Goal: Task Accomplishment & Management: Complete application form

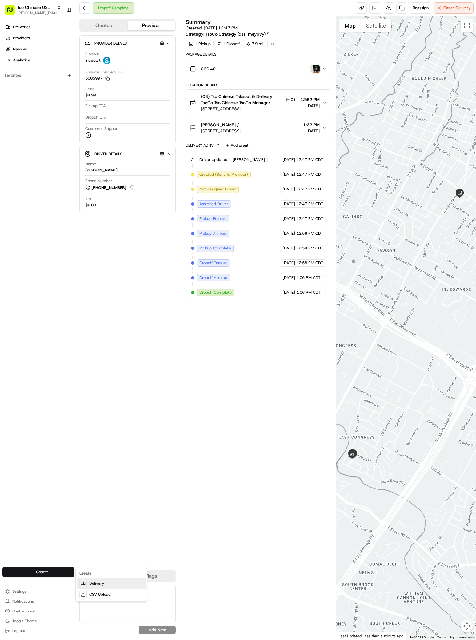
click at [97, 585] on link "Delivery" at bounding box center [111, 583] width 69 height 11
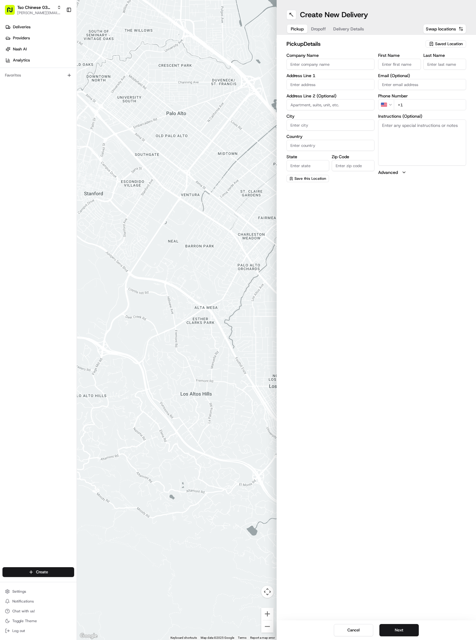
click at [450, 40] on button "Saved Location" at bounding box center [445, 44] width 41 height 9
click at [452, 64] on div "(03) Tso Chinese Takeout & Delivery TsoCo (03)" at bounding box center [431, 69] width 88 height 15
type input "(03) Tso Chinese Takeout & Delivery TsoCo"
type input "Ste F"
type input "Austin"
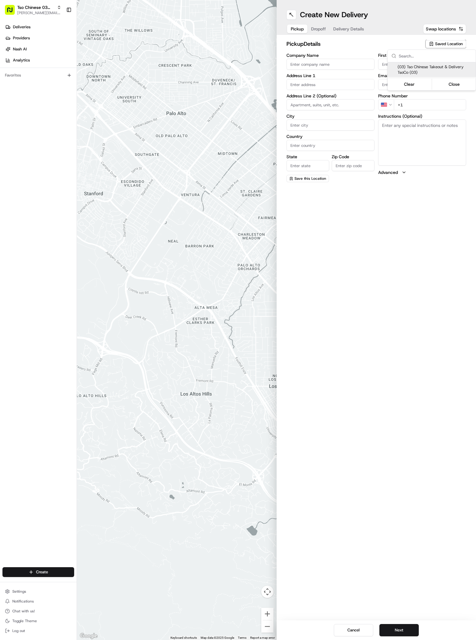
type input "US"
type input "[GEOGRAPHIC_DATA]"
type input "78704"
type input "Tso Chinese"
type input "TsoCo Manager"
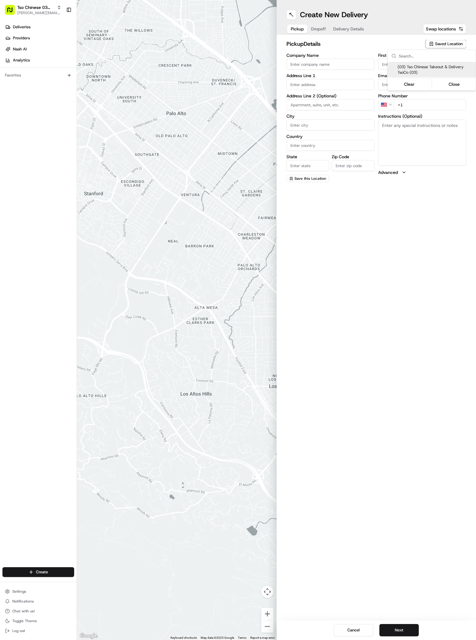
type input "[EMAIL_ADDRESS][DOMAIN_NAME]"
type input "[PHONE_NUMBER]"
type textarea "Submit a picture displaying address & food as Proof of Delivery. Envía una foto…"
type input "[STREET_ADDRESS]"
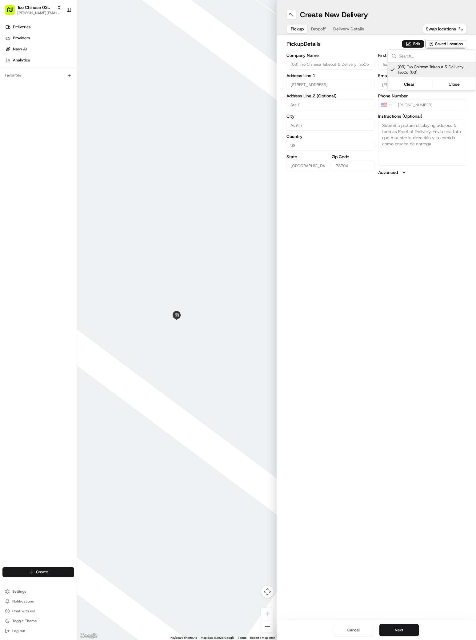
click at [390, 636] on html "Tso Chinese 03 TsoCo [PERSON_NAME][EMAIL_ADDRESS][DOMAIN_NAME] Toggle Sidebar D…" at bounding box center [238, 320] width 476 height 640
click at [390, 631] on button "Next" at bounding box center [398, 630] width 39 height 12
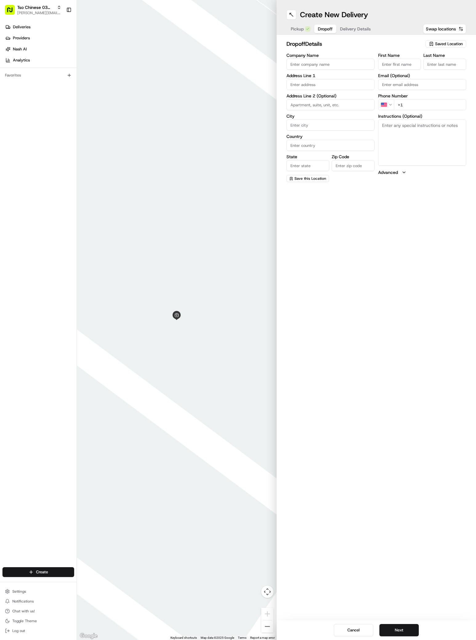
click at [314, 78] on div "Address Line 1" at bounding box center [330, 81] width 88 height 17
click at [321, 109] on div "[STREET_ADDRESS][PERSON_NAME]" at bounding box center [330, 106] width 85 height 9
type input "[STREET_ADDRESS][PERSON_NAME]"
type input "Austin"
type input "[GEOGRAPHIC_DATA]"
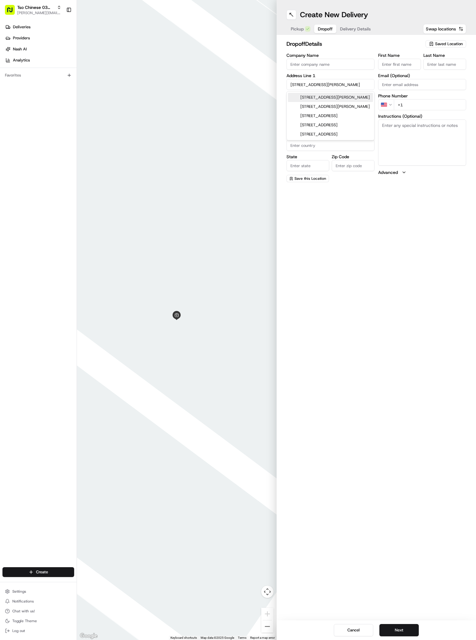
type input "[GEOGRAPHIC_DATA]"
type input "78741"
type input "[STREET_ADDRESS][PERSON_NAME]"
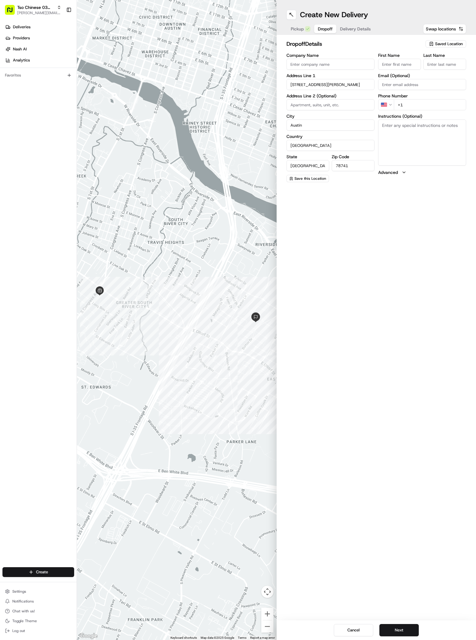
click at [393, 69] on input "First Name" at bounding box center [399, 64] width 43 height 11
paste input "[PERSON_NAME] Spring"
type input "[PERSON_NAME] Spring"
type input "."
type input "[PHONE_NUMBER]"
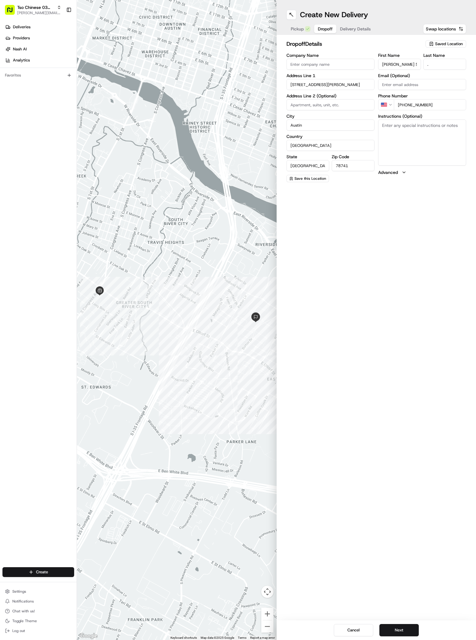
click at [427, 135] on textarea "Instructions (Optional)" at bounding box center [422, 143] width 88 height 46
paste textarea "[GEOGRAPHIC_DATA]"
paste textarea "We’re right off of Maripose drive or if you go in the main parking lot and walk…"
click at [404, 126] on textarea "[GEOGRAPHIC_DATA]’re right off of Maripose drive or if you go in the main parki…" at bounding box center [422, 143] width 88 height 46
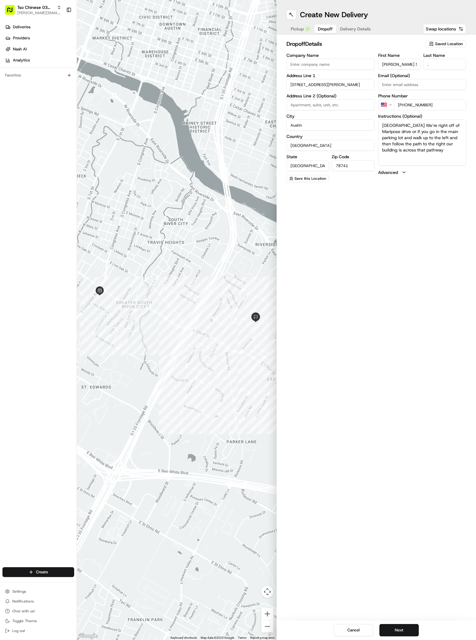
click at [432, 150] on textarea "[GEOGRAPHIC_DATA] We’re right off of Maripose drive or if you go in the main pa…" at bounding box center [422, 143] width 88 height 46
click at [406, 125] on textarea "[GEOGRAPHIC_DATA] We’re right off of Maripose drive or if you go in the main pa…" at bounding box center [422, 143] width 88 height 46
type textarea "[GEOGRAPHIC_DATA] #11 We’re right off of Maripose drive or if you go in the mai…"
click at [405, 630] on button "Next" at bounding box center [398, 630] width 39 height 12
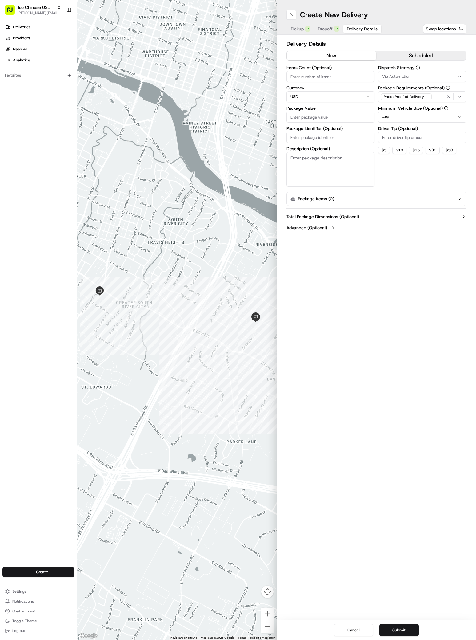
click at [394, 75] on span "Via Automation" at bounding box center [396, 77] width 28 height 6
click at [395, 111] on span "TsoCo Strategy" at bounding box center [426, 110] width 76 height 6
click at [397, 137] on html "Tso Chinese 03 TsoCo [PERSON_NAME][EMAIL_ADDRESS][DOMAIN_NAME] Toggle Sidebar D…" at bounding box center [238, 320] width 476 height 640
click at [397, 137] on input "Driver Tip (Optional)" at bounding box center [422, 137] width 88 height 11
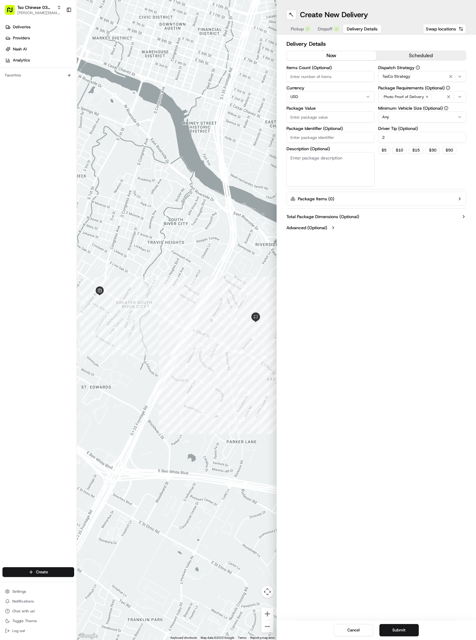
type input "2"
click at [332, 121] on input "Package Value" at bounding box center [330, 117] width 88 height 11
type input "60.4"
click at [339, 138] on input "Package Identifier (Optional)" at bounding box center [330, 137] width 88 height 11
paste input "3U1FEIM"
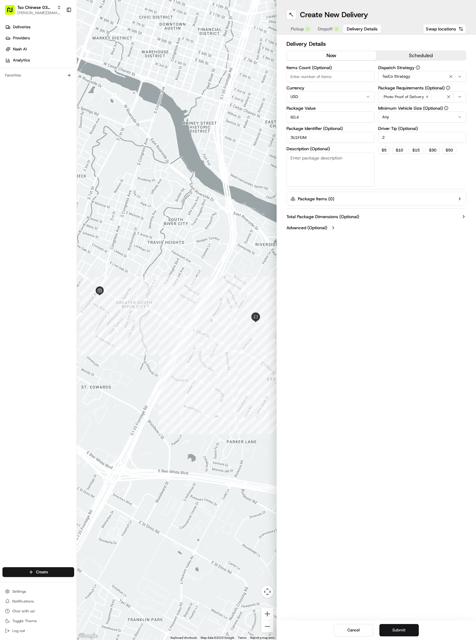
type input "3U1FEIM"
click at [396, 634] on button "Submit" at bounding box center [398, 630] width 39 height 12
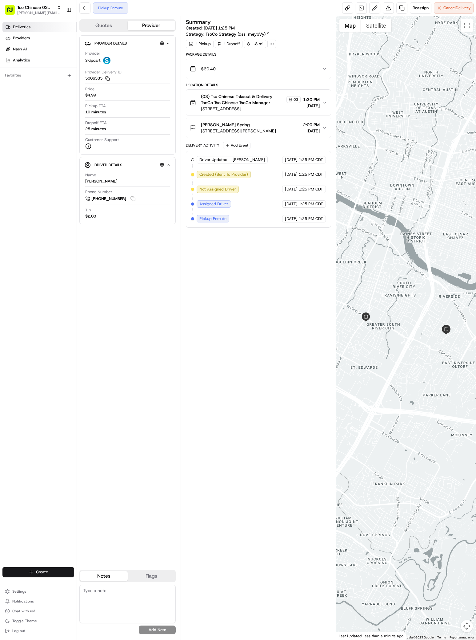
click at [20, 28] on span "Deliveries" at bounding box center [22, 27] width 18 height 6
